Goal: Information Seeking & Learning: Learn about a topic

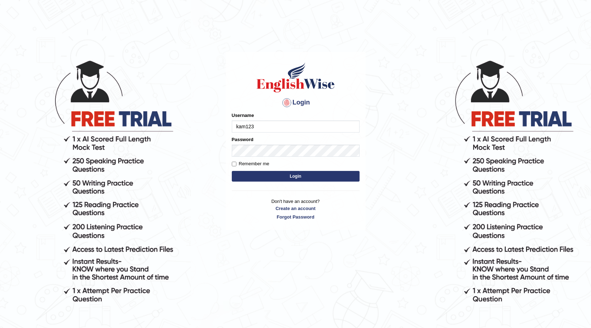
click at [348, 130] on input "kam123" at bounding box center [296, 126] width 128 height 12
type input "k"
type input "prabhhsiimransingh"
click at [328, 143] on div "Password" at bounding box center [296, 146] width 128 height 21
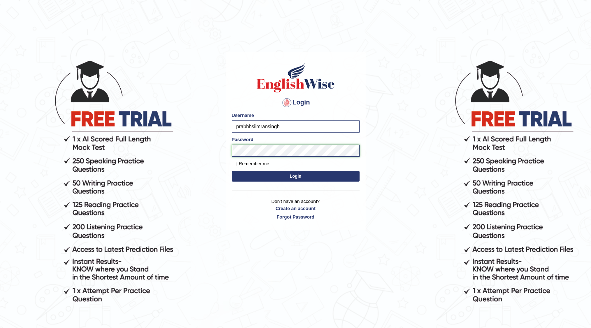
click at [232, 171] on button "Login" at bounding box center [296, 176] width 128 height 11
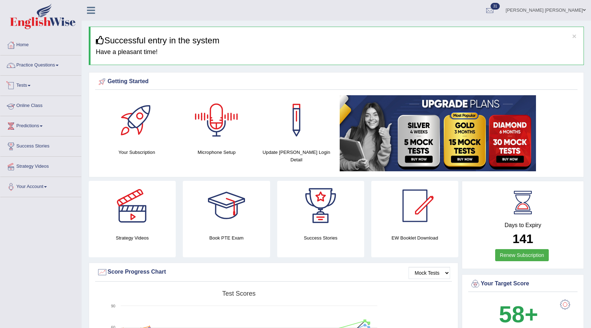
click at [15, 83] on div at bounding box center [11, 85] width 11 height 11
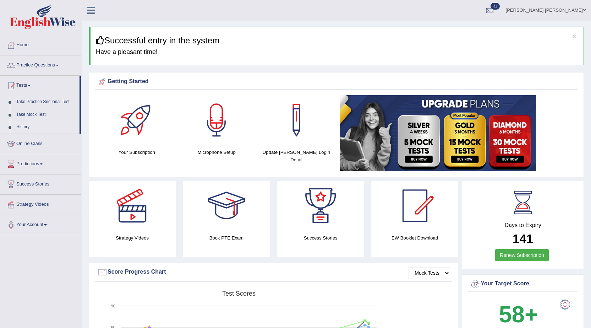
click at [20, 125] on link "History" at bounding box center [46, 127] width 66 height 13
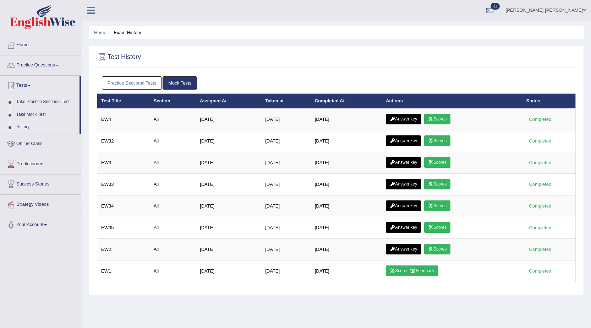
click at [147, 85] on link "Practice Sectional Tests" at bounding box center [132, 82] width 60 height 13
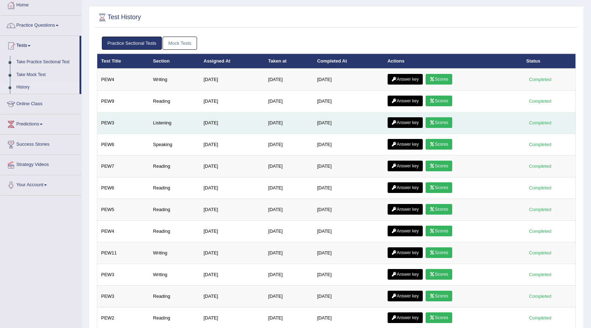
scroll to position [36, 0]
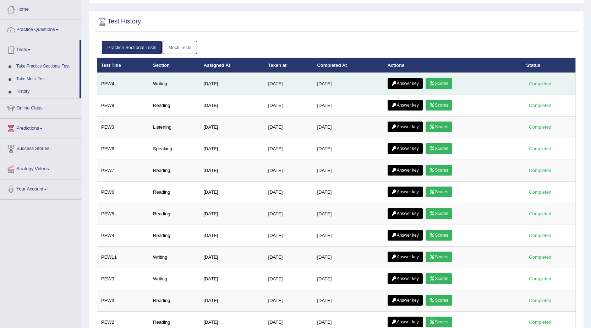
click at [441, 86] on link "Scores" at bounding box center [439, 83] width 26 height 11
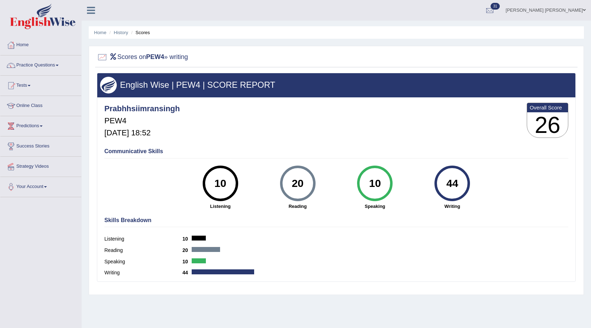
click at [128, 33] on ul "Home History Scores" at bounding box center [336, 32] width 495 height 12
click at [124, 34] on link "History" at bounding box center [121, 32] width 14 height 5
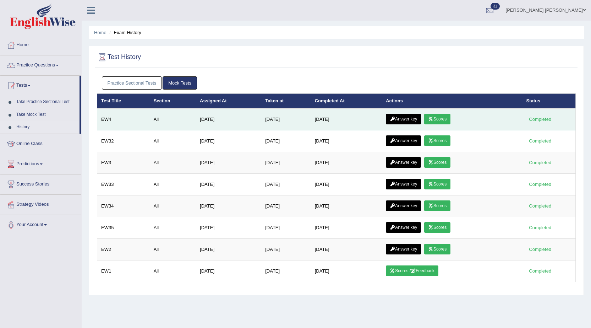
click at [434, 119] on icon at bounding box center [430, 119] width 5 height 4
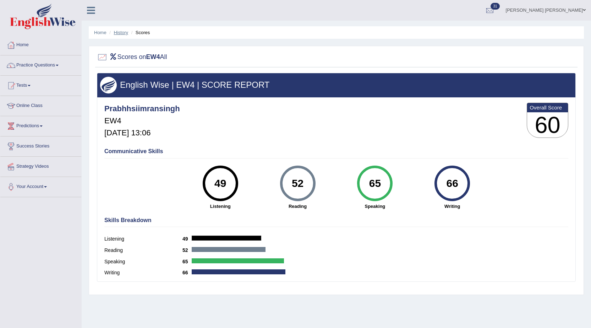
click at [120, 31] on link "History" at bounding box center [121, 32] width 14 height 5
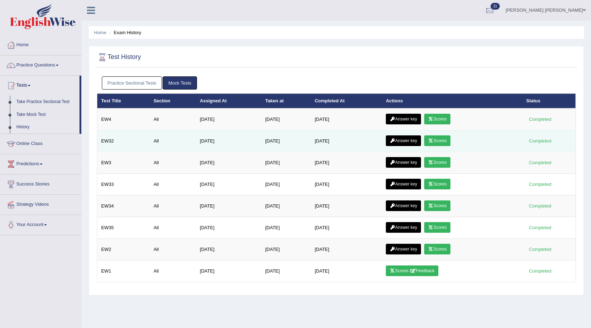
click at [438, 142] on link "Scores" at bounding box center [437, 140] width 26 height 11
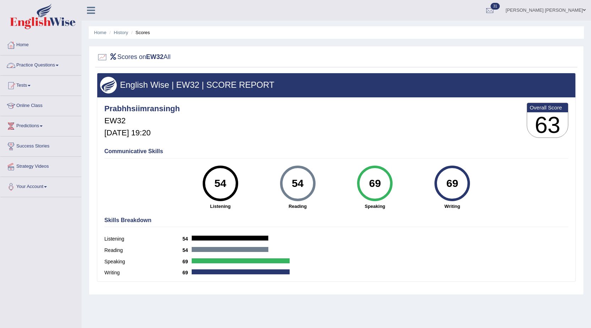
click at [23, 65] on link "Practice Questions" at bounding box center [40, 64] width 81 height 18
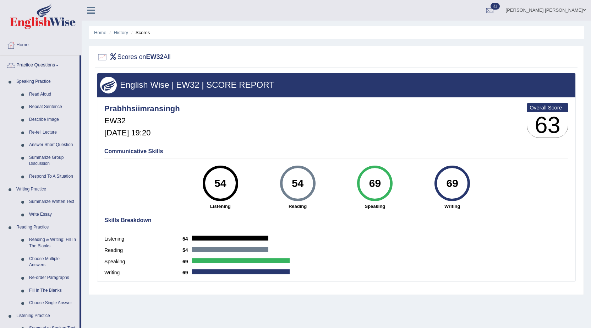
click at [23, 65] on link "Practice Questions" at bounding box center [39, 64] width 79 height 18
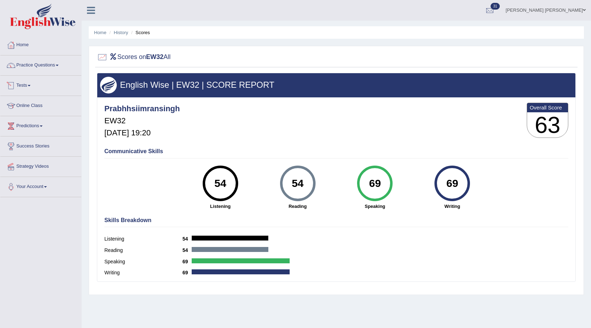
click at [25, 85] on link "Tests" at bounding box center [40, 85] width 81 height 18
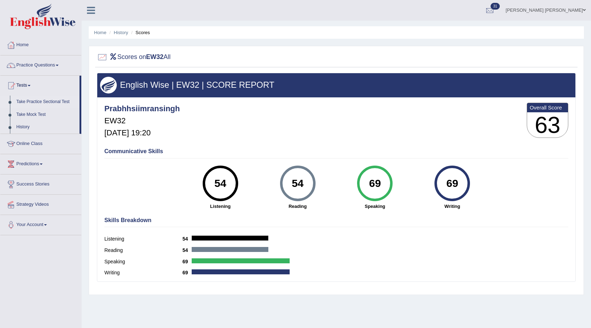
click at [44, 102] on link "Take Practice Sectional Test" at bounding box center [46, 102] width 66 height 13
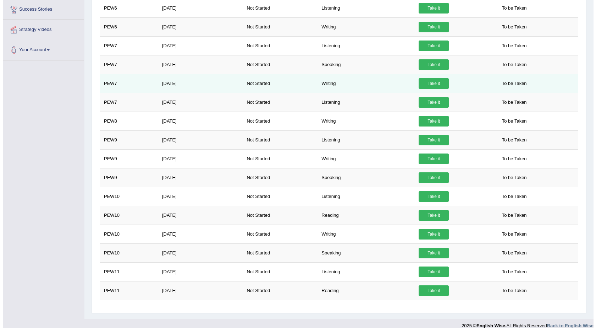
scroll to position [178, 0]
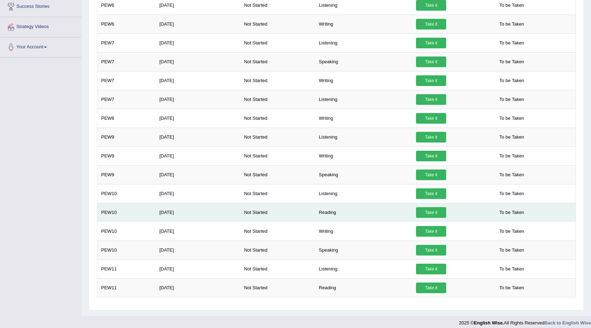
click at [428, 213] on link "Take it" at bounding box center [431, 212] width 30 height 11
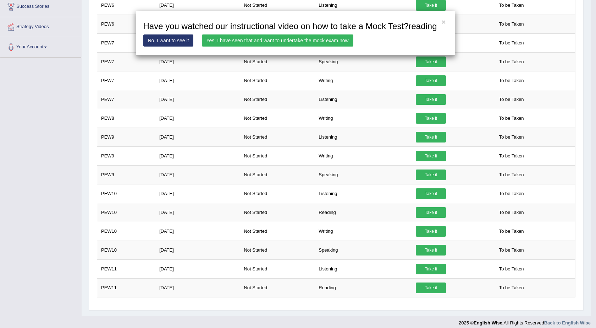
click at [279, 42] on link "Yes, I have seen that and want to undertake the mock exam now" at bounding box center [278, 40] width 152 height 12
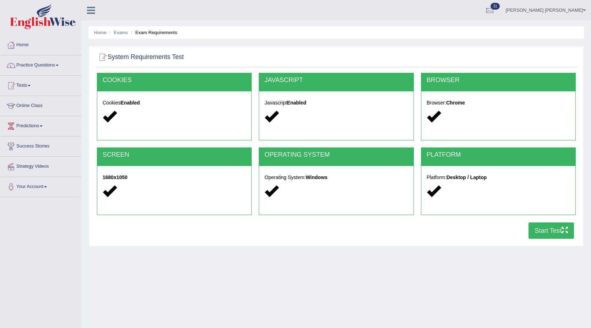
click at [561, 235] on button "Start Test" at bounding box center [551, 230] width 45 height 16
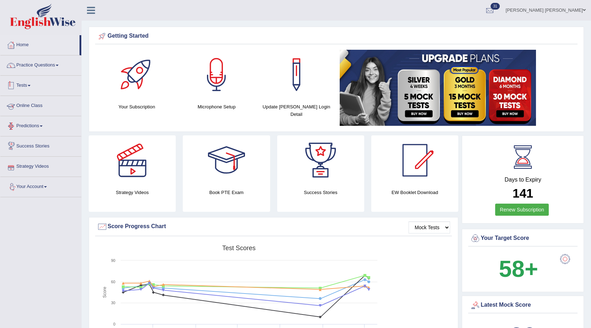
click at [33, 84] on link "Tests" at bounding box center [40, 85] width 81 height 18
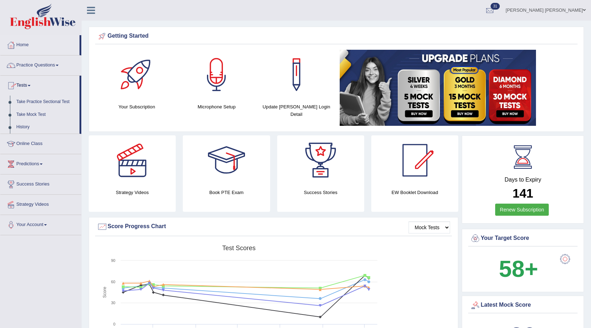
click at [23, 86] on link "Tests" at bounding box center [39, 85] width 79 height 18
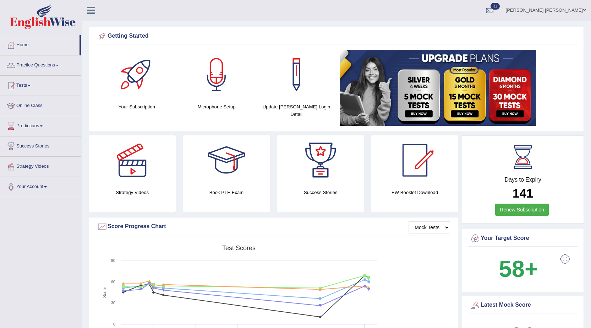
click at [45, 66] on link "Practice Questions" at bounding box center [40, 64] width 81 height 18
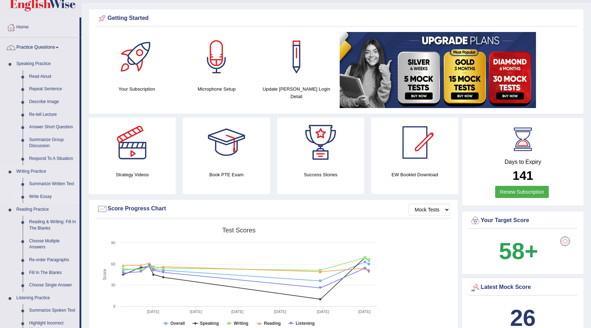
scroll to position [36, 0]
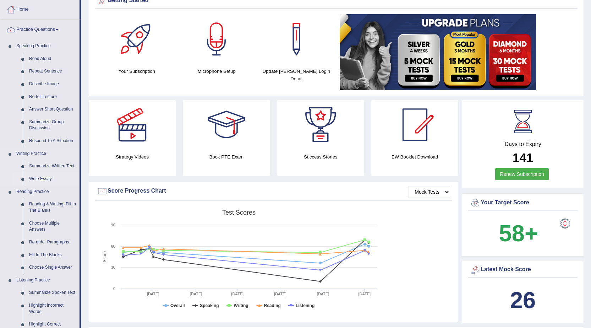
click at [39, 180] on link "Write Essay" at bounding box center [53, 179] width 54 height 13
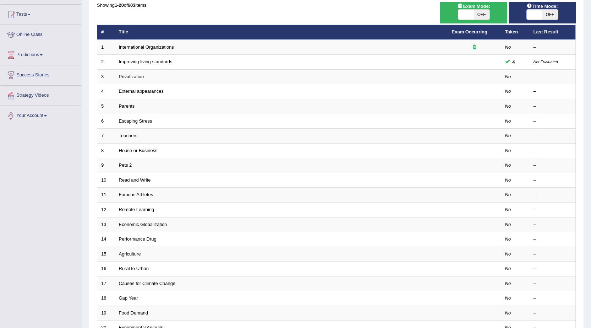
click at [481, 14] on span "OFF" at bounding box center [482, 15] width 16 height 10
checkbox input "true"
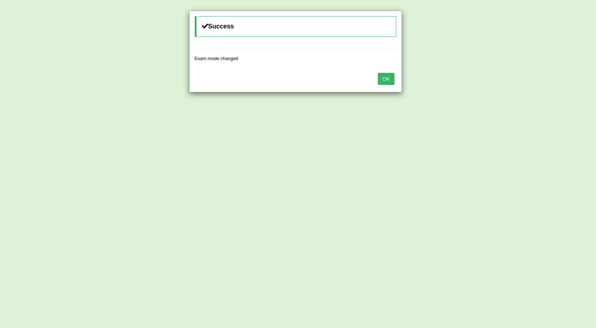
click at [391, 80] on button "OK" at bounding box center [386, 79] width 16 height 12
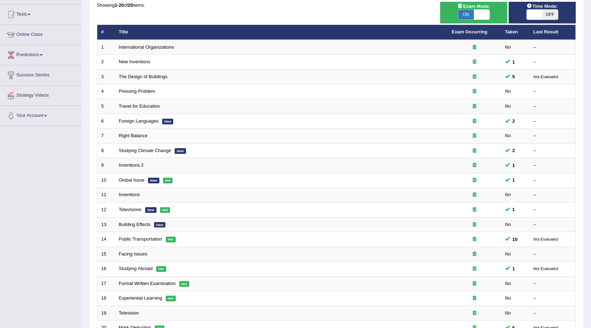
click at [545, 6] on span "Time Mode:" at bounding box center [542, 5] width 37 height 7
click at [550, 15] on span "OFF" at bounding box center [551, 15] width 16 height 10
checkbox input "true"
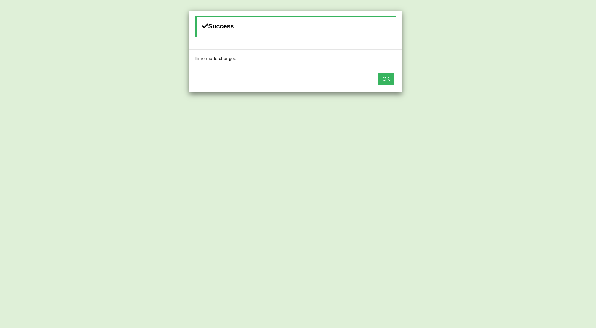
click at [387, 80] on button "OK" at bounding box center [386, 79] width 16 height 12
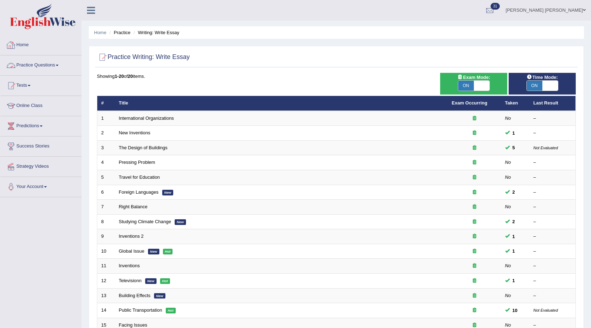
click at [49, 66] on link "Practice Questions" at bounding box center [40, 64] width 81 height 18
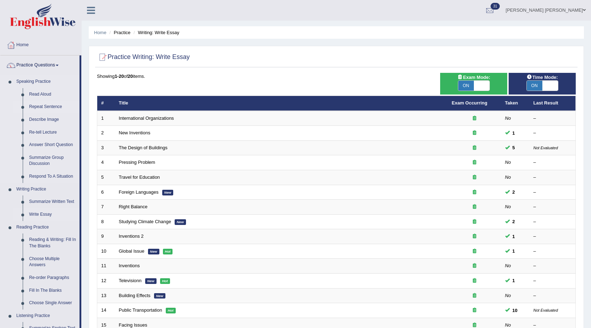
click at [48, 104] on link "Repeat Sentence" at bounding box center [53, 106] width 54 height 13
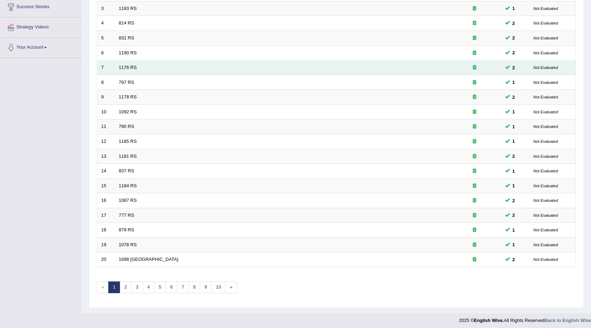
scroll to position [142, 0]
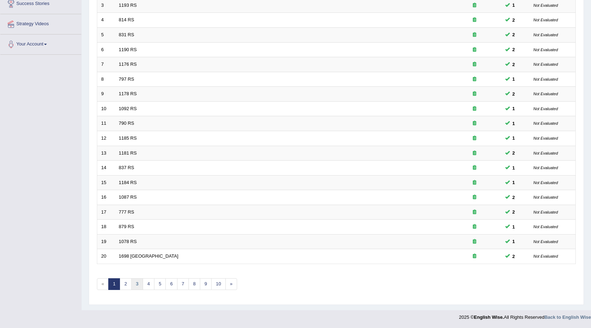
click at [137, 282] on link "3" at bounding box center [137, 284] width 12 height 12
